Goal: Find specific page/section: Find specific page/section

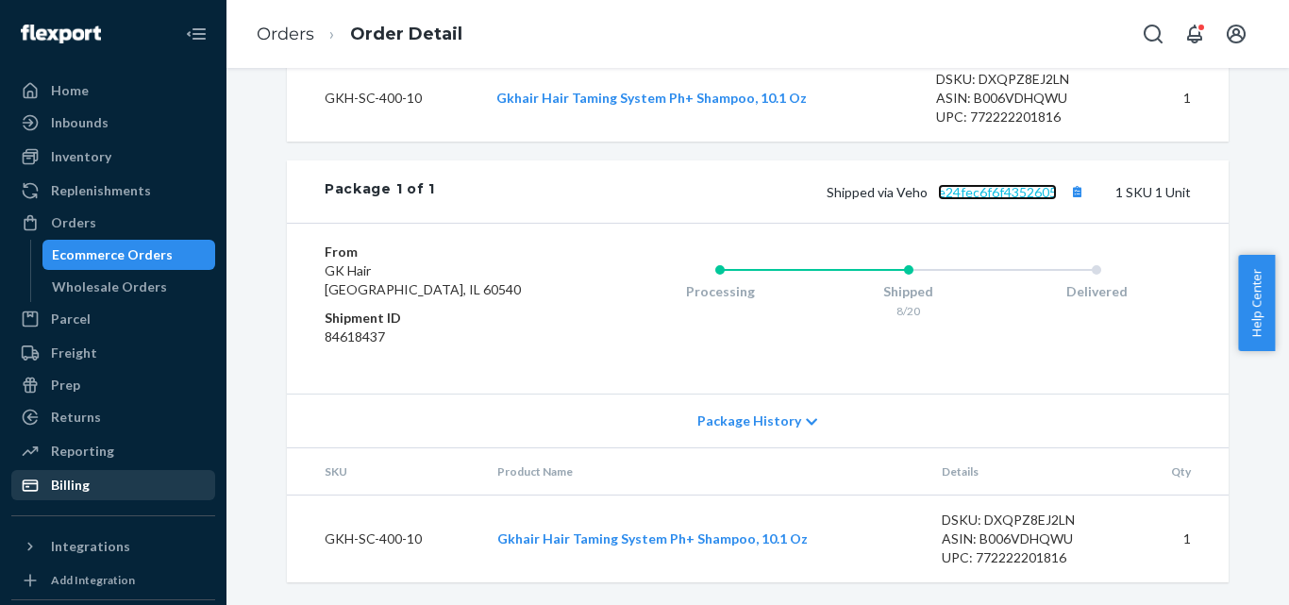
scroll to position [292, 0]
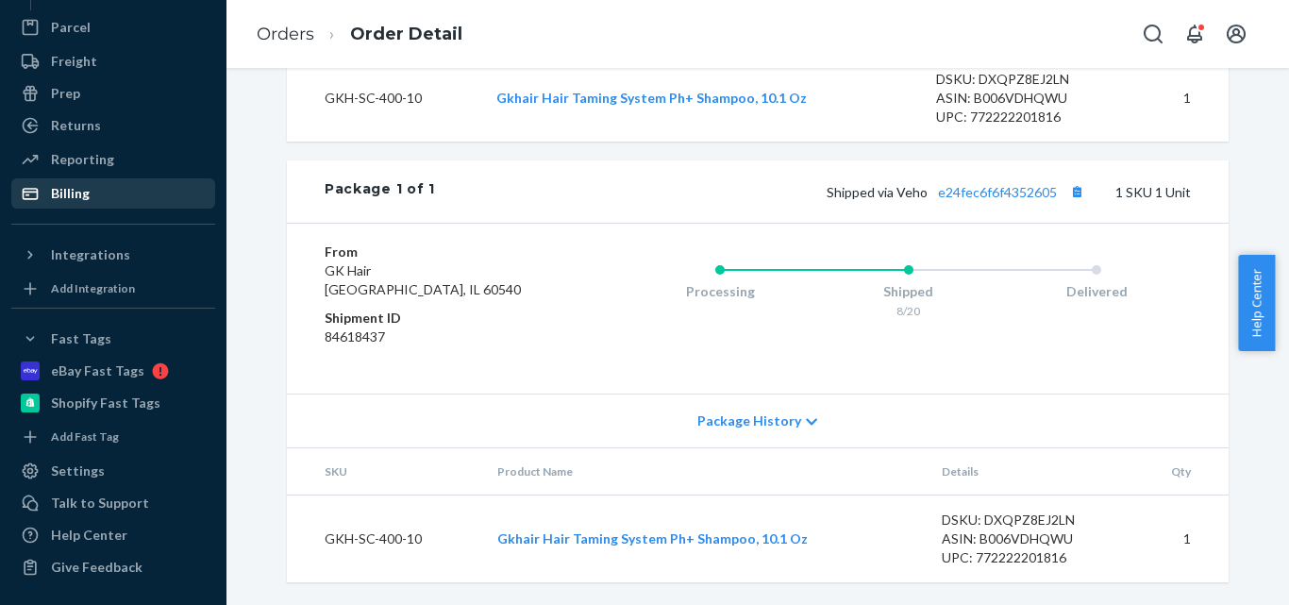
click at [83, 179] on link "Billing" at bounding box center [113, 193] width 204 height 30
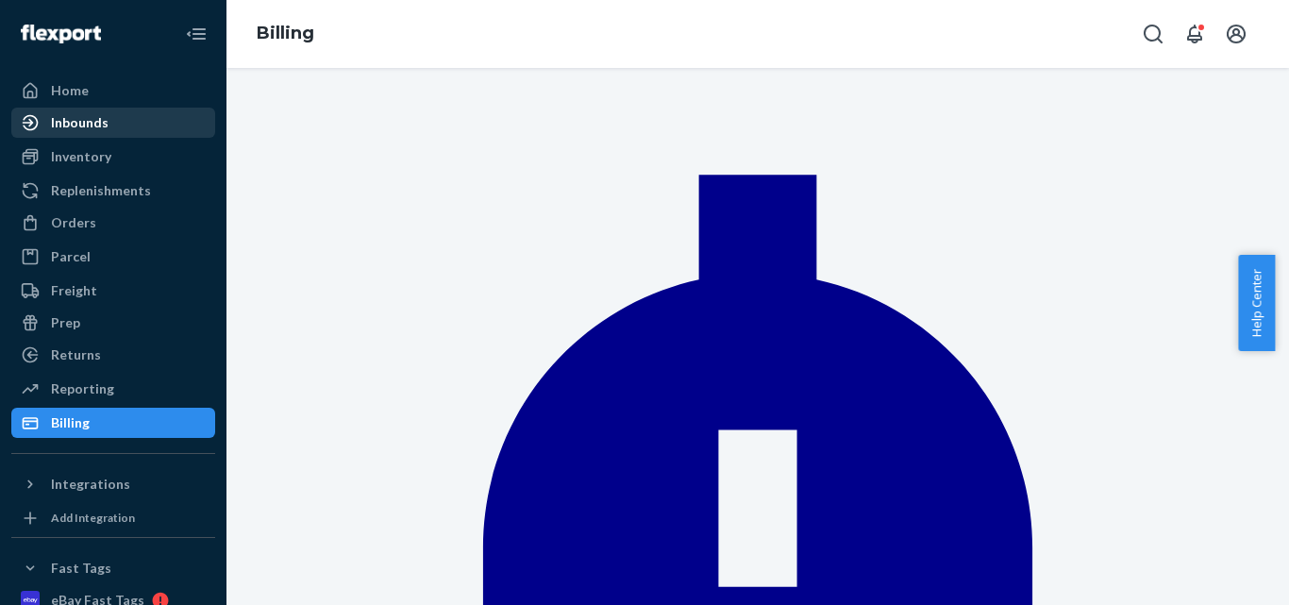
click at [86, 137] on link "Inbounds" at bounding box center [113, 123] width 204 height 30
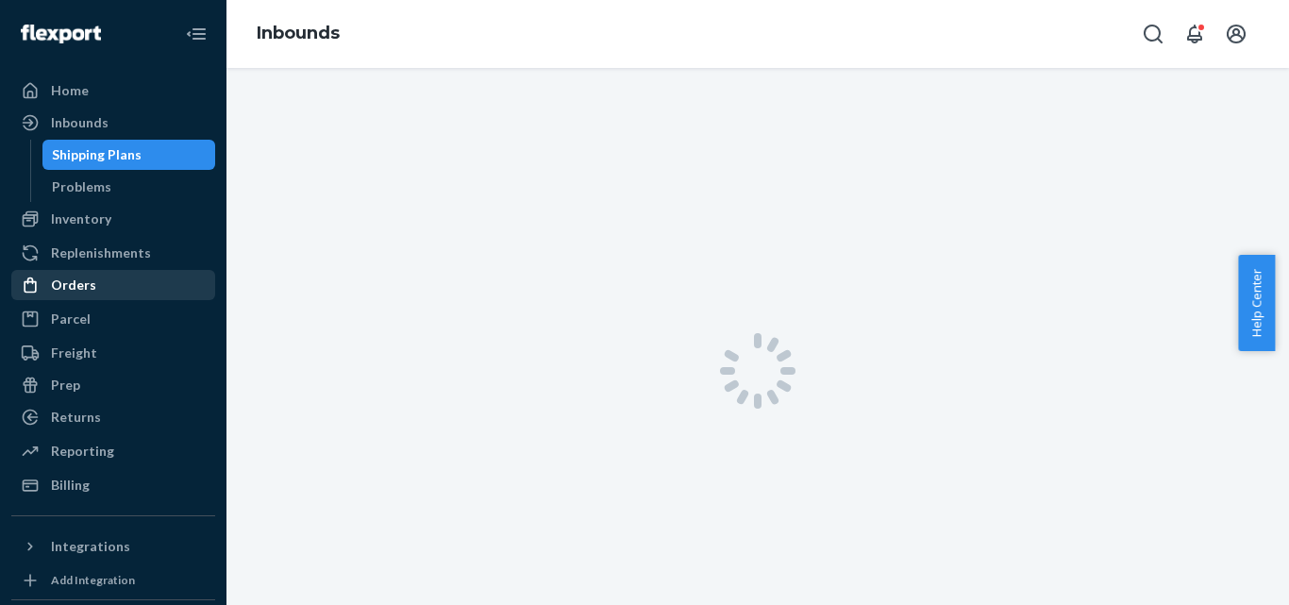
click at [84, 287] on div "Orders" at bounding box center [73, 284] width 45 height 19
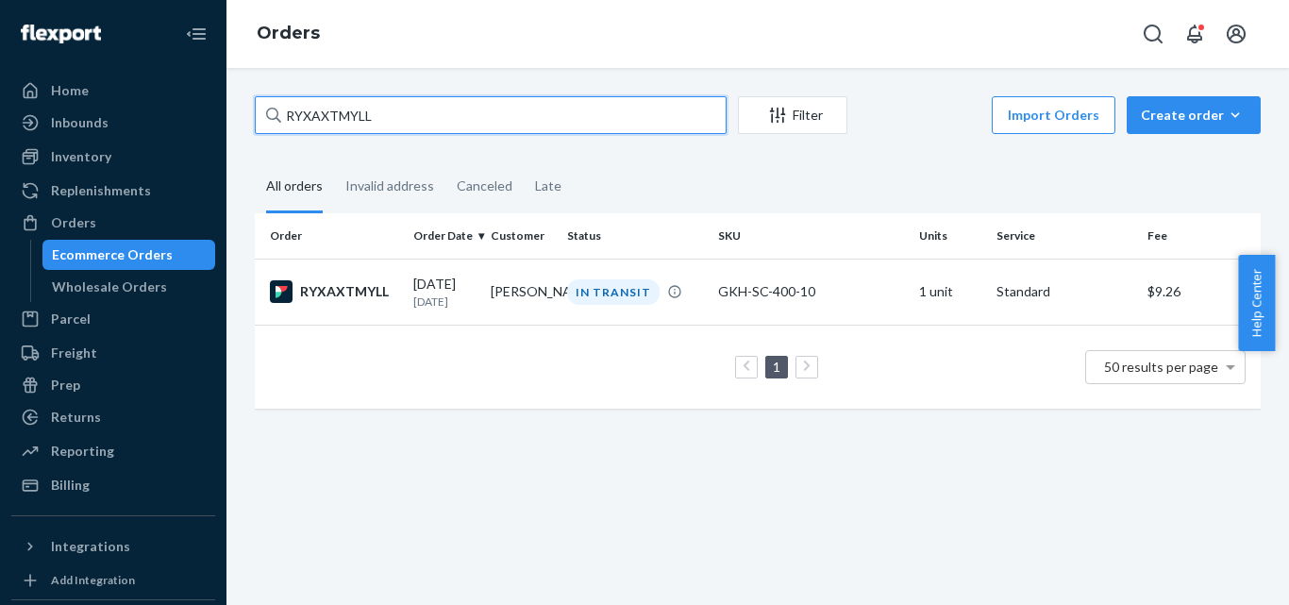
click at [393, 116] on input "RYXAXTMYLL" at bounding box center [491, 115] width 472 height 38
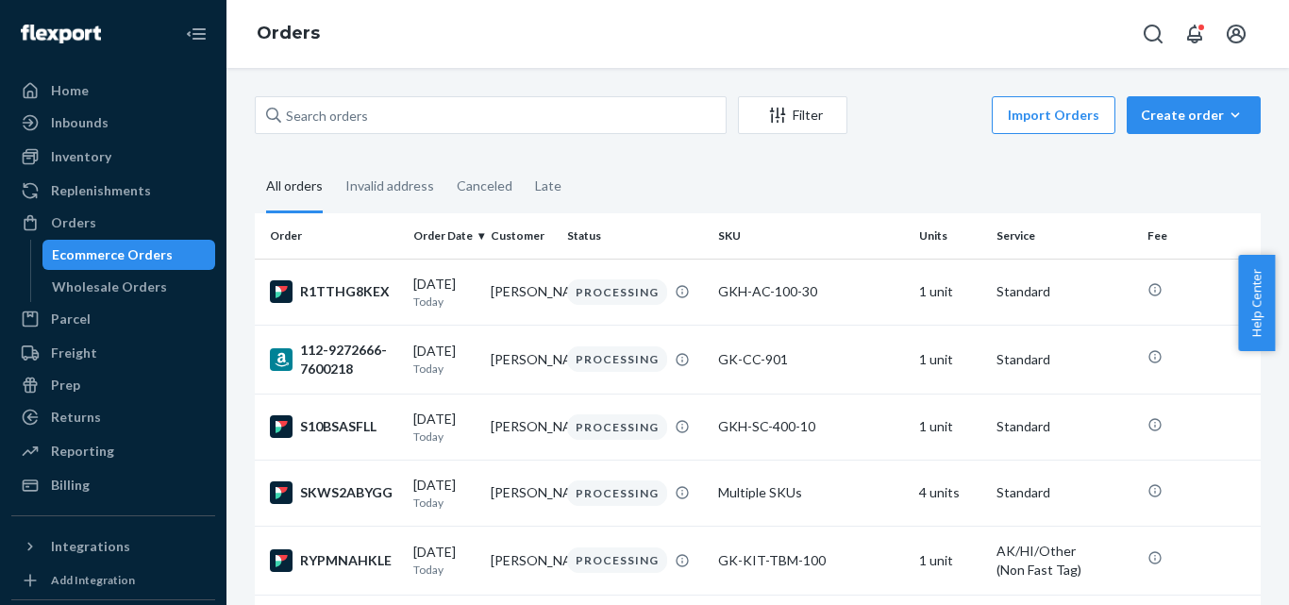
click at [135, 292] on div "Wholesale Orders" at bounding box center [109, 286] width 115 height 19
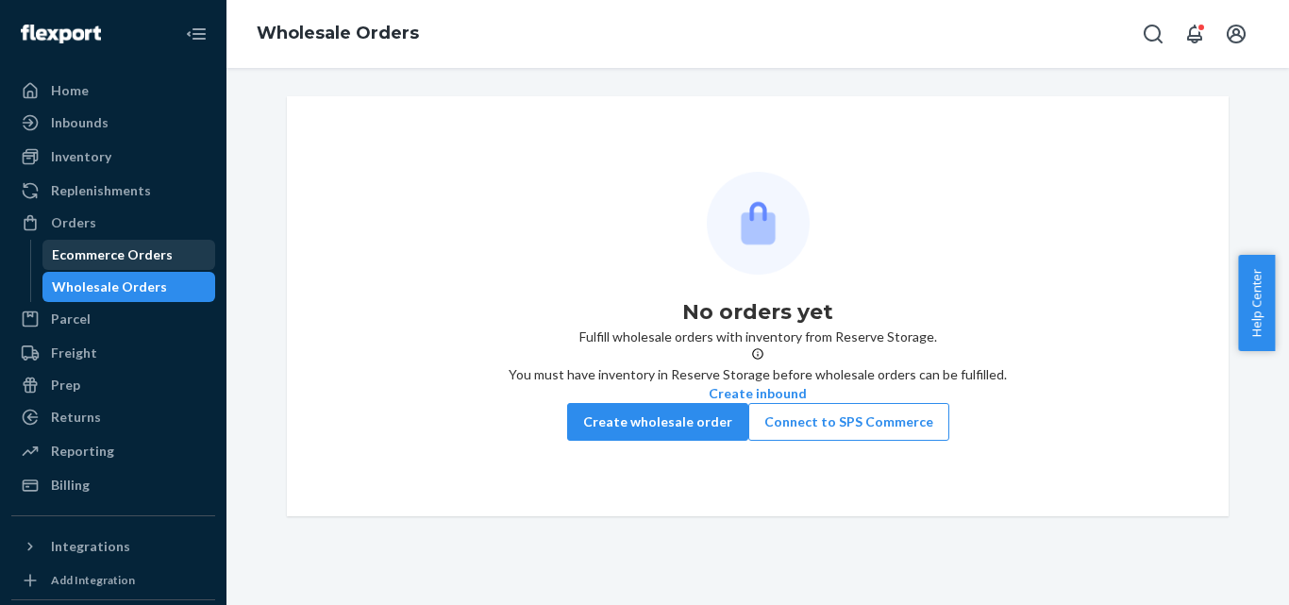
click at [105, 243] on div "Ecommerce Orders" at bounding box center [129, 255] width 170 height 26
